Goal: Obtain resource: Download file/media

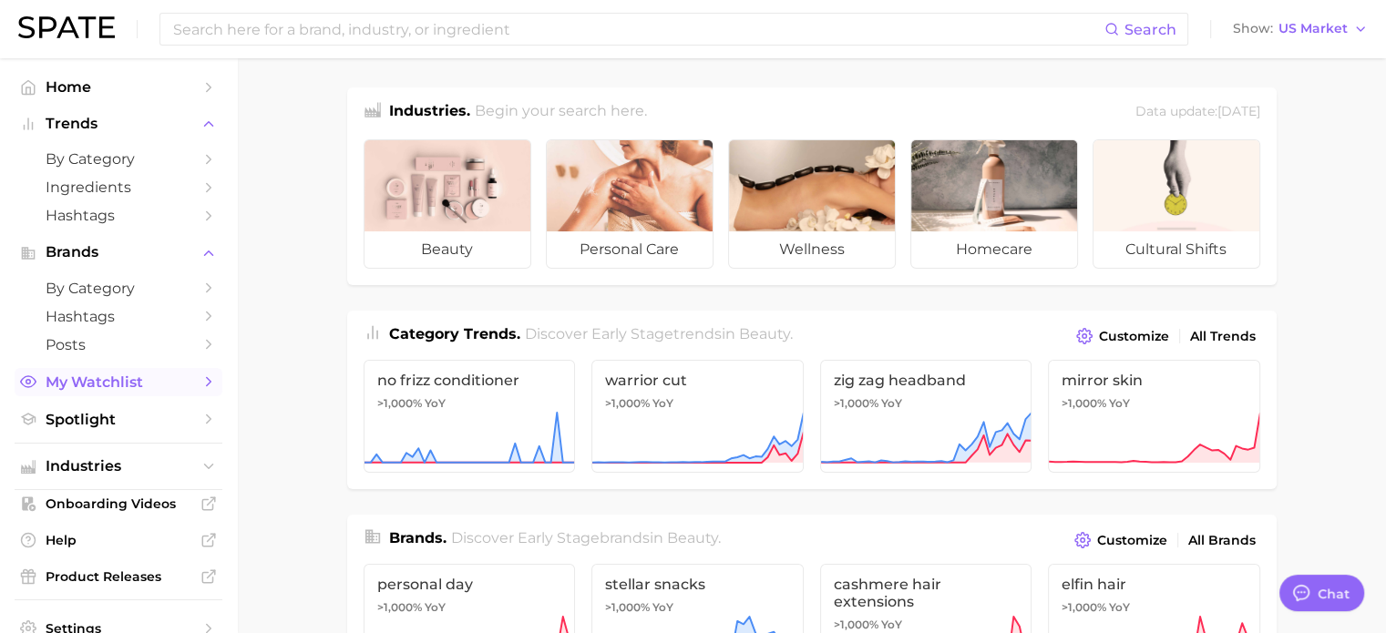
click at [99, 391] on span "My Watchlist" at bounding box center [119, 382] width 146 height 17
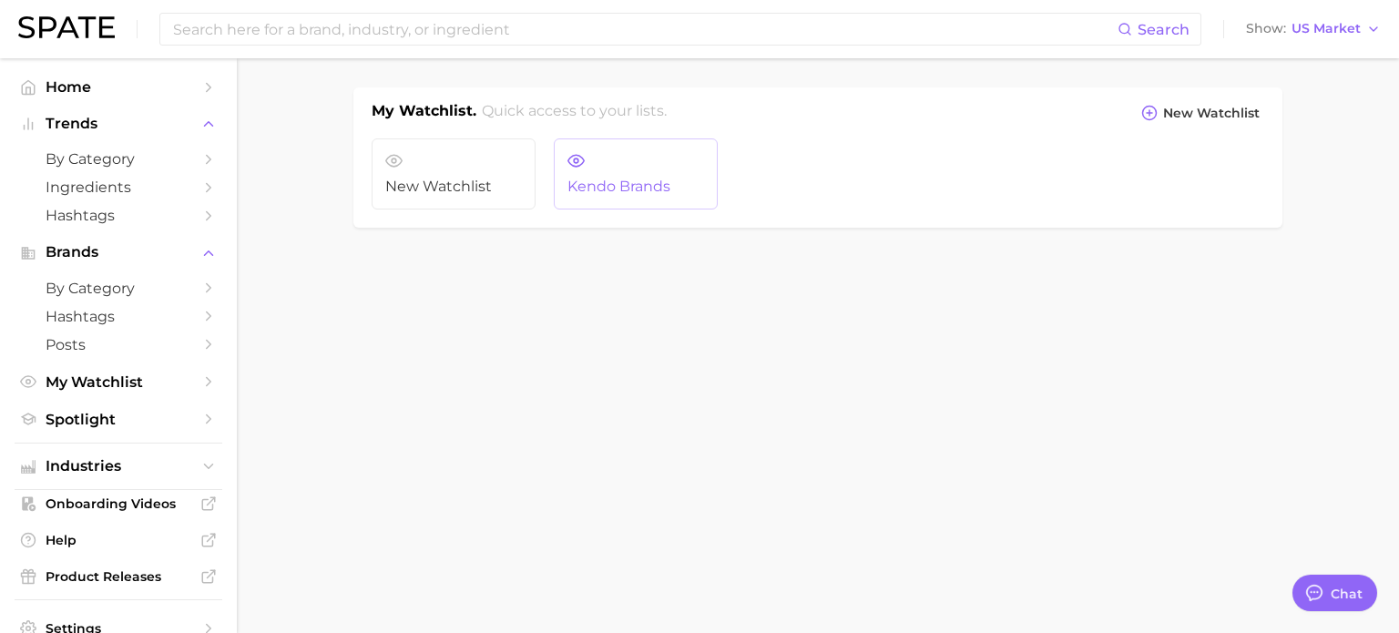
click at [630, 173] on link "Kendo Brands" at bounding box center [636, 173] width 164 height 71
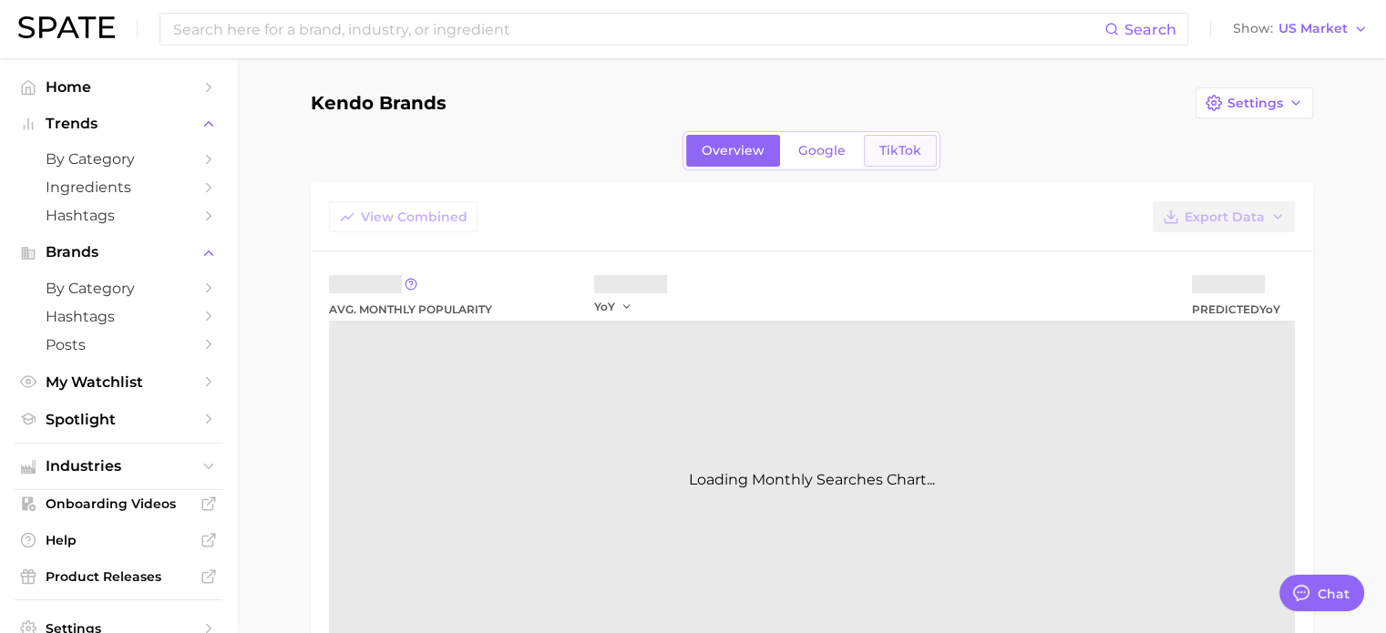
type textarea "x"
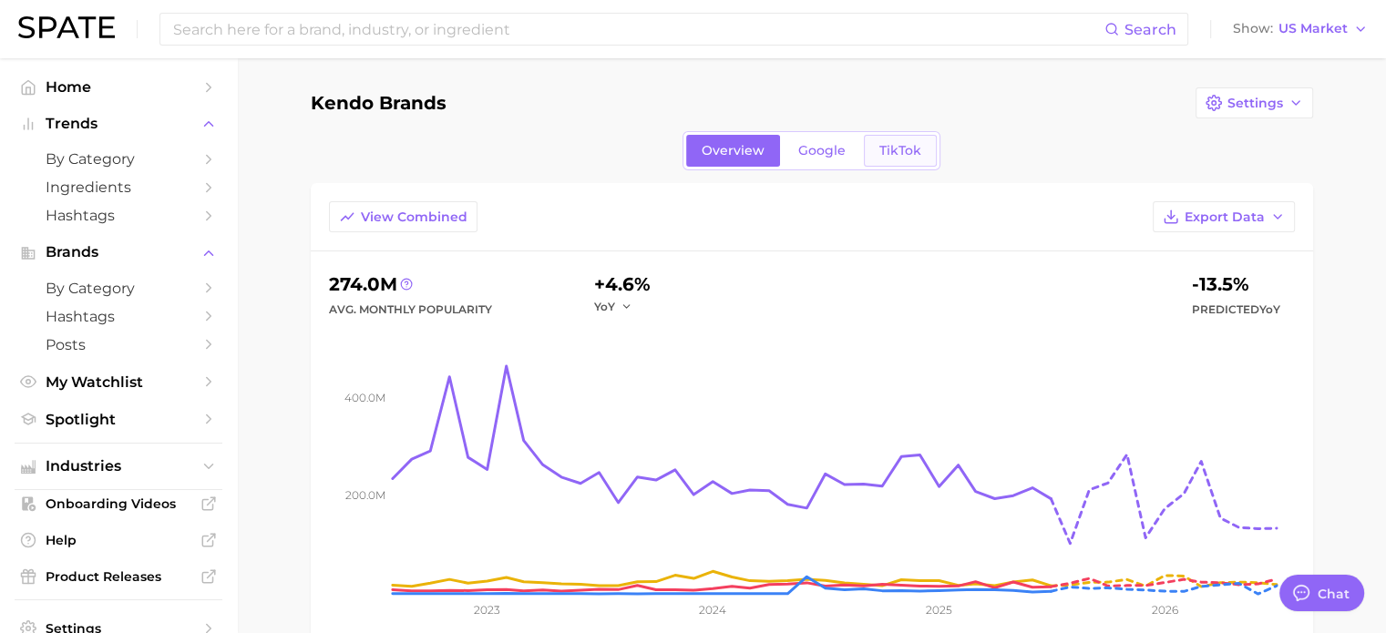
click at [896, 145] on span "TikTok" at bounding box center [900, 150] width 42 height 15
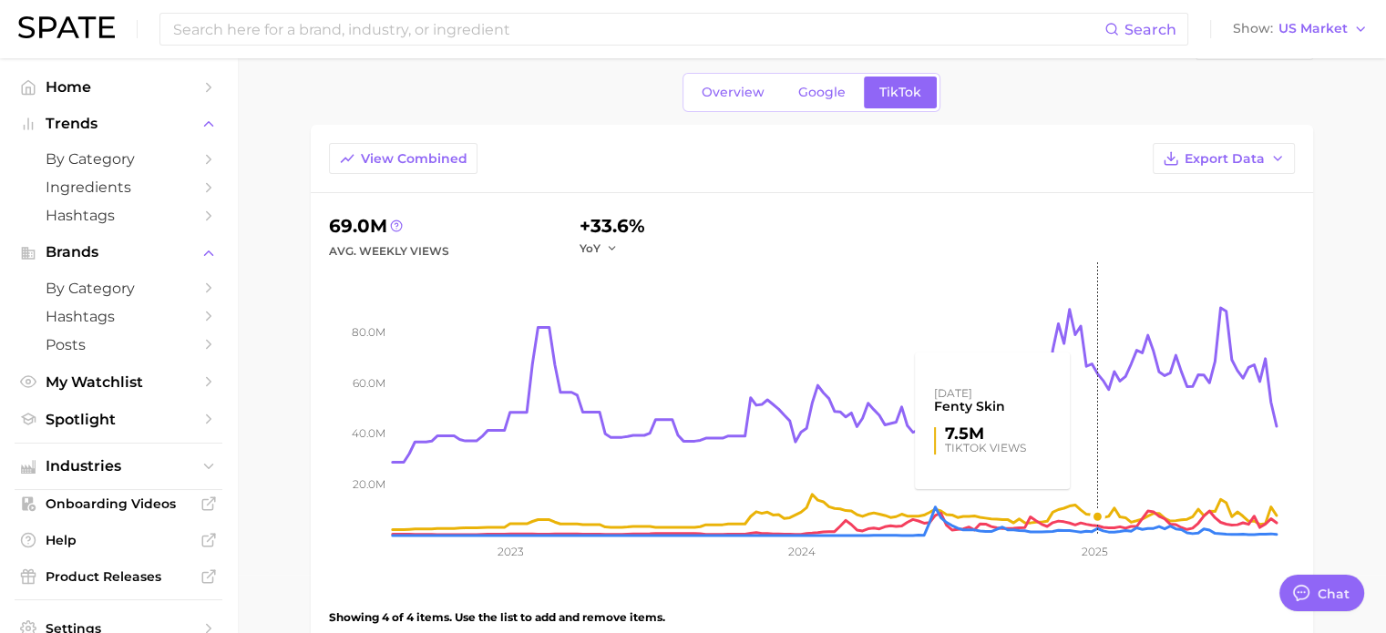
scroll to position [58, 0]
click at [1266, 159] on button "Export Data" at bounding box center [1223, 158] width 142 height 31
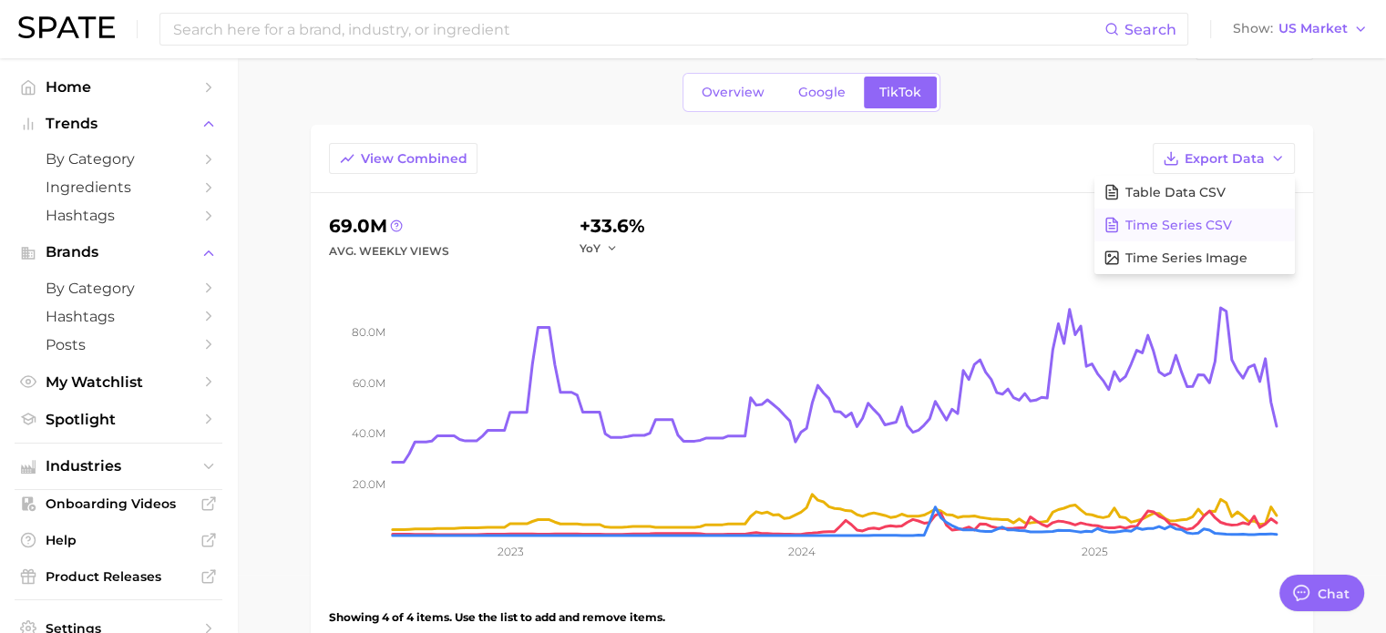
click at [1217, 218] on span "Time Series CSV" at bounding box center [1178, 225] width 107 height 15
